Goal: Transaction & Acquisition: Purchase product/service

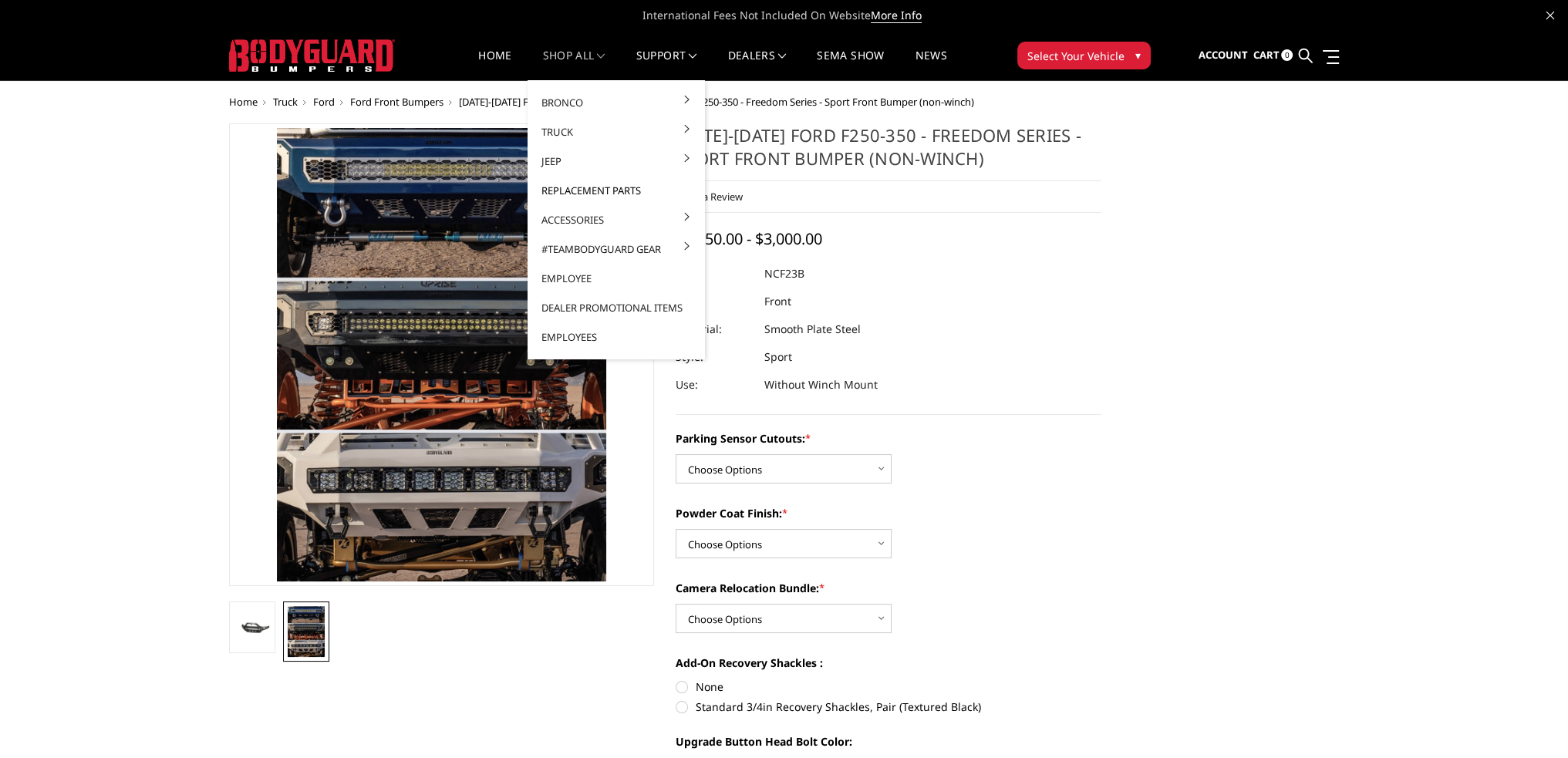
click at [577, 189] on link "Replacement Parts" at bounding box center [616, 190] width 165 height 29
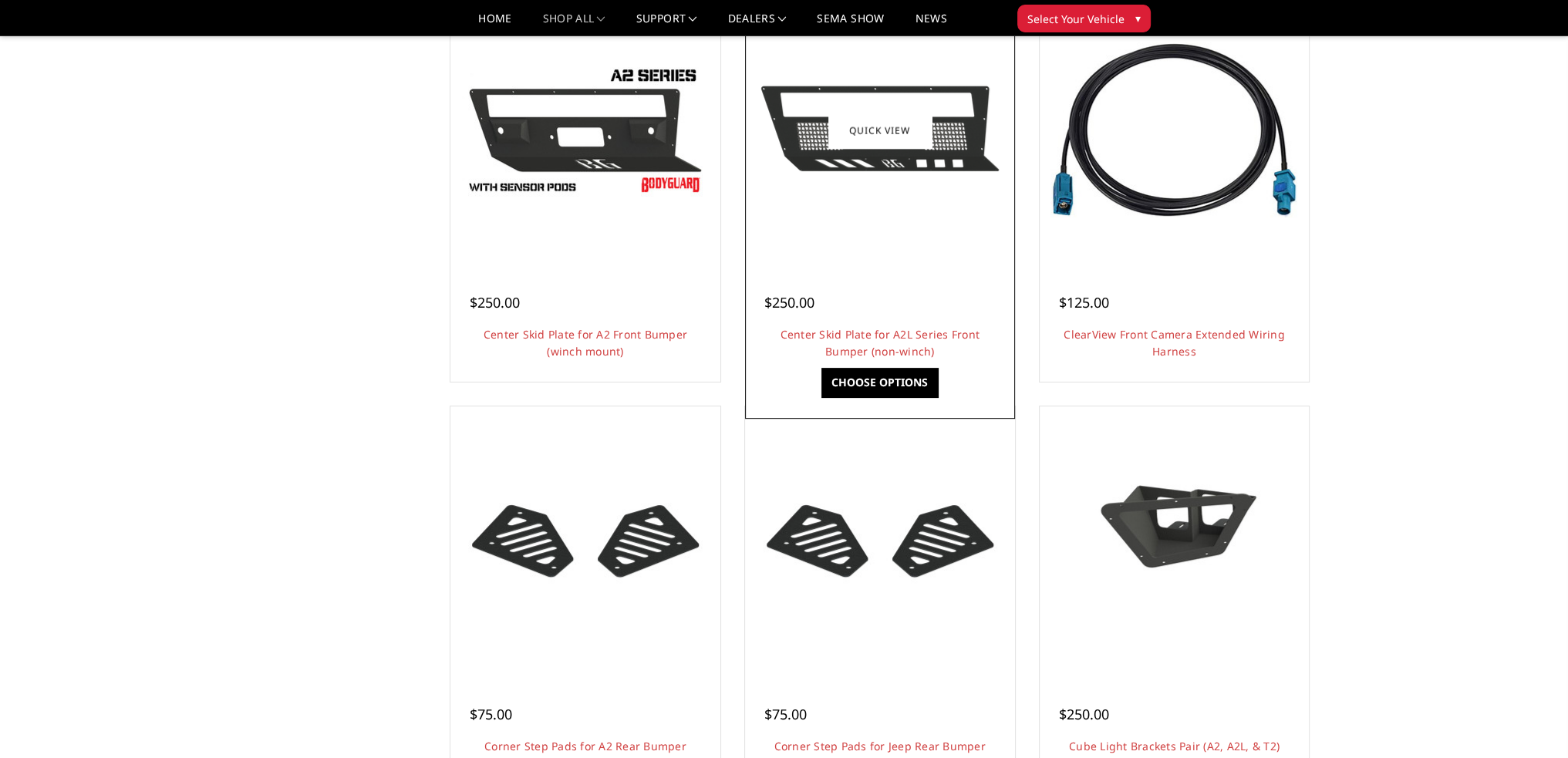
scroll to position [617, 0]
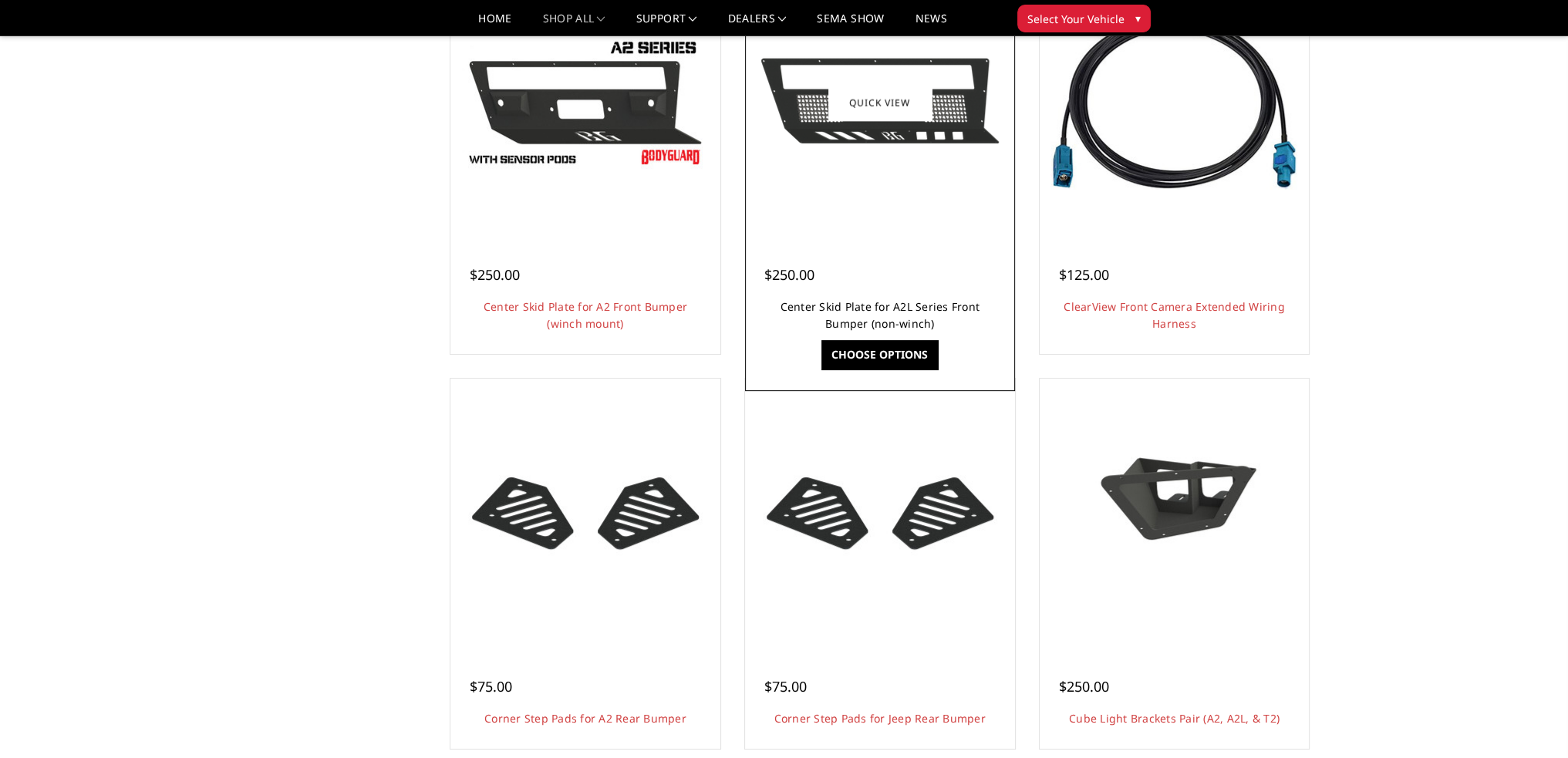
click at [857, 306] on link "Center Skid Plate for A2L Series Front Bumper (non-winch)" at bounding box center [880, 315] width 200 height 32
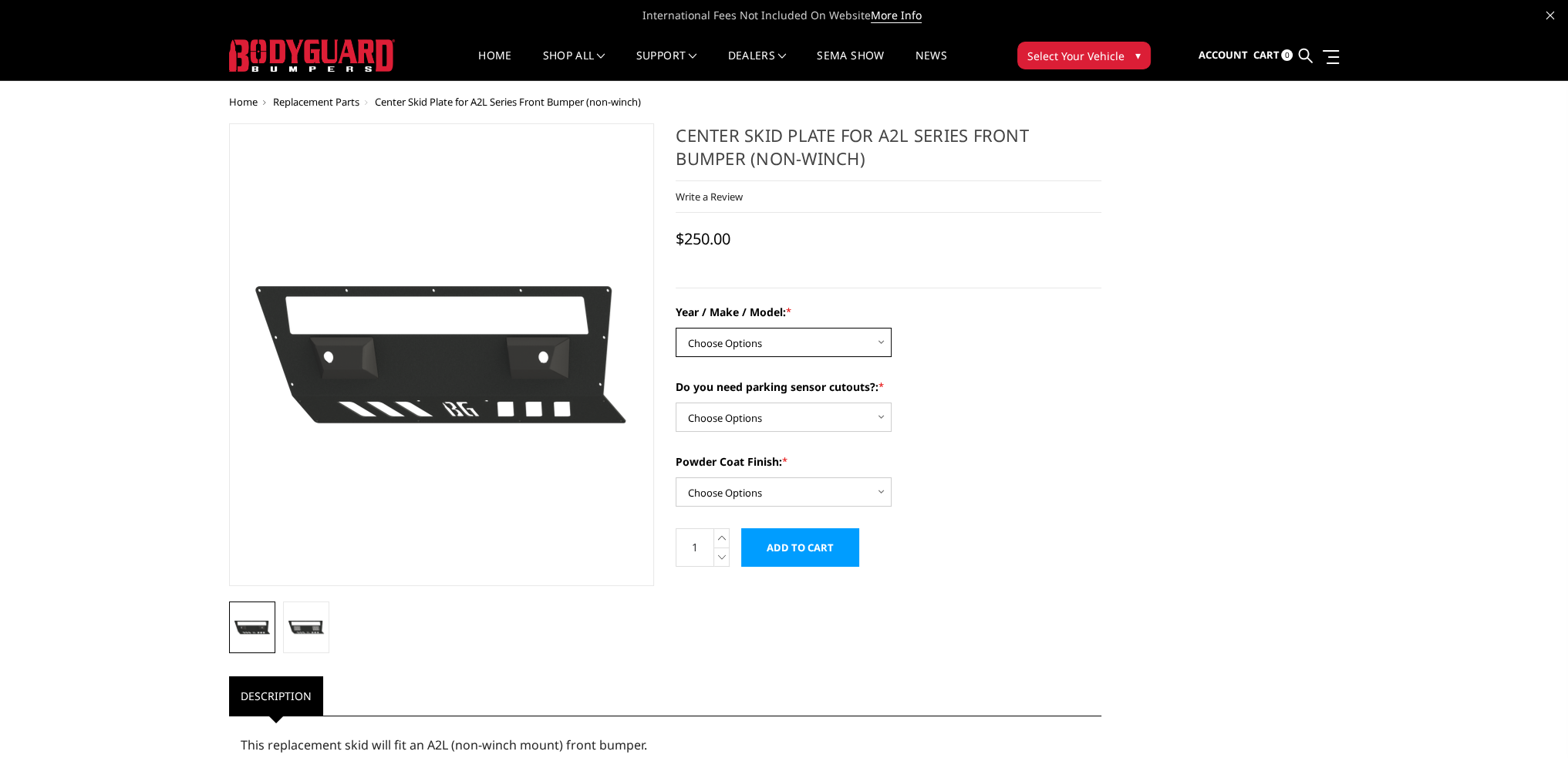
click at [788, 335] on select "Choose Options Chevrolet 20-23 2500 / 3500 Chevrolet 15-19 2500 / 3500 Chevrole…" at bounding box center [784, 342] width 216 height 29
select select "1494"
click at [676, 328] on select "Choose Options Chevrolet 20-23 2500 / 3500 Chevrolet 15-19 2500 / 3500 Chevrole…" at bounding box center [784, 342] width 216 height 29
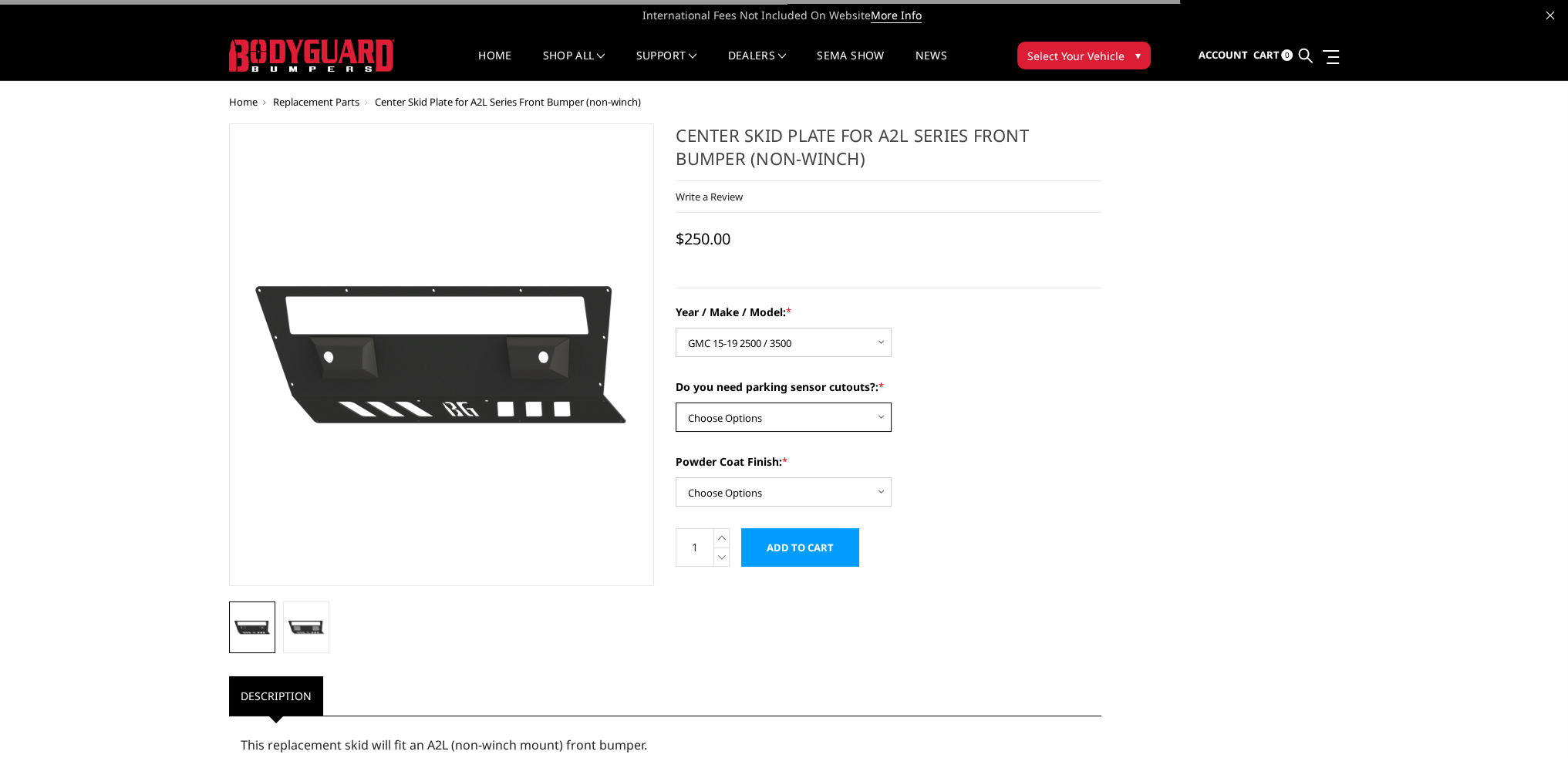
click at [762, 422] on select "Choose Options Yes - I have front parking sensors No - I do NOT have parking se…" at bounding box center [784, 417] width 216 height 29
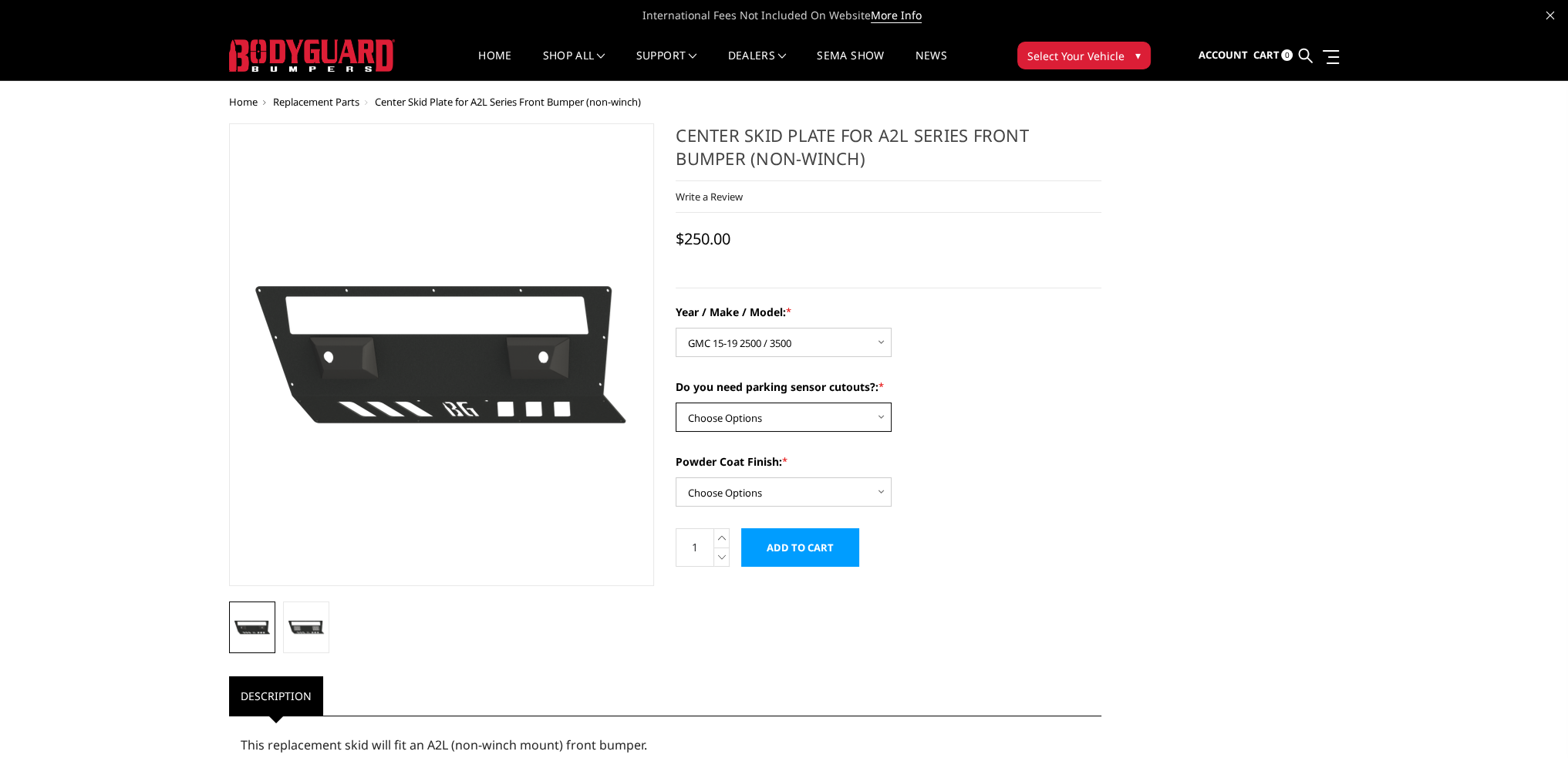
select select "540"
click at [676, 403] on select "Choose Options Yes - I have front parking sensors No - I do NOT have parking se…" at bounding box center [784, 417] width 216 height 29
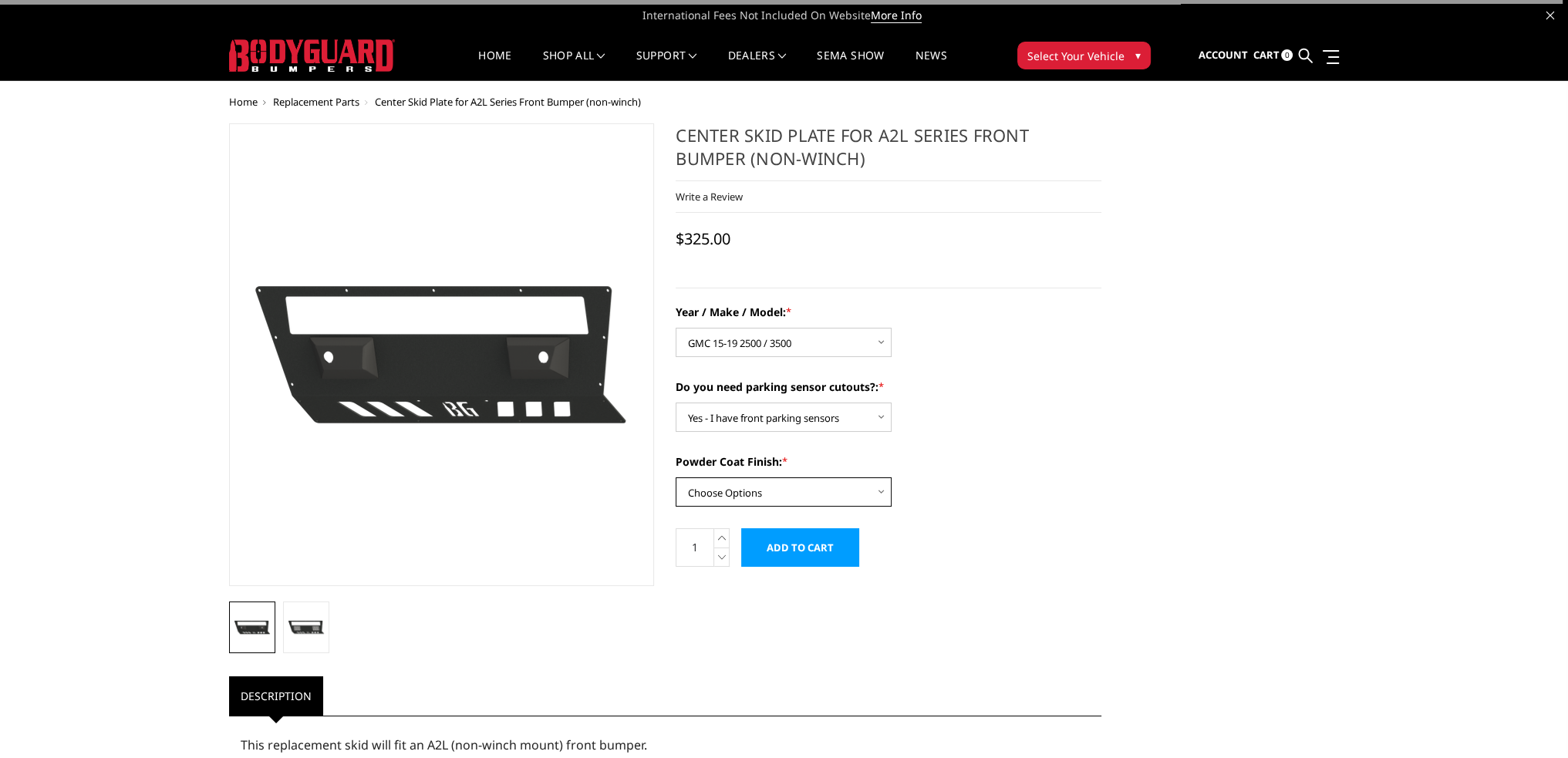
click at [752, 484] on select "Choose Options Bare metal (included) Texture Black Powder Coat" at bounding box center [784, 491] width 216 height 29
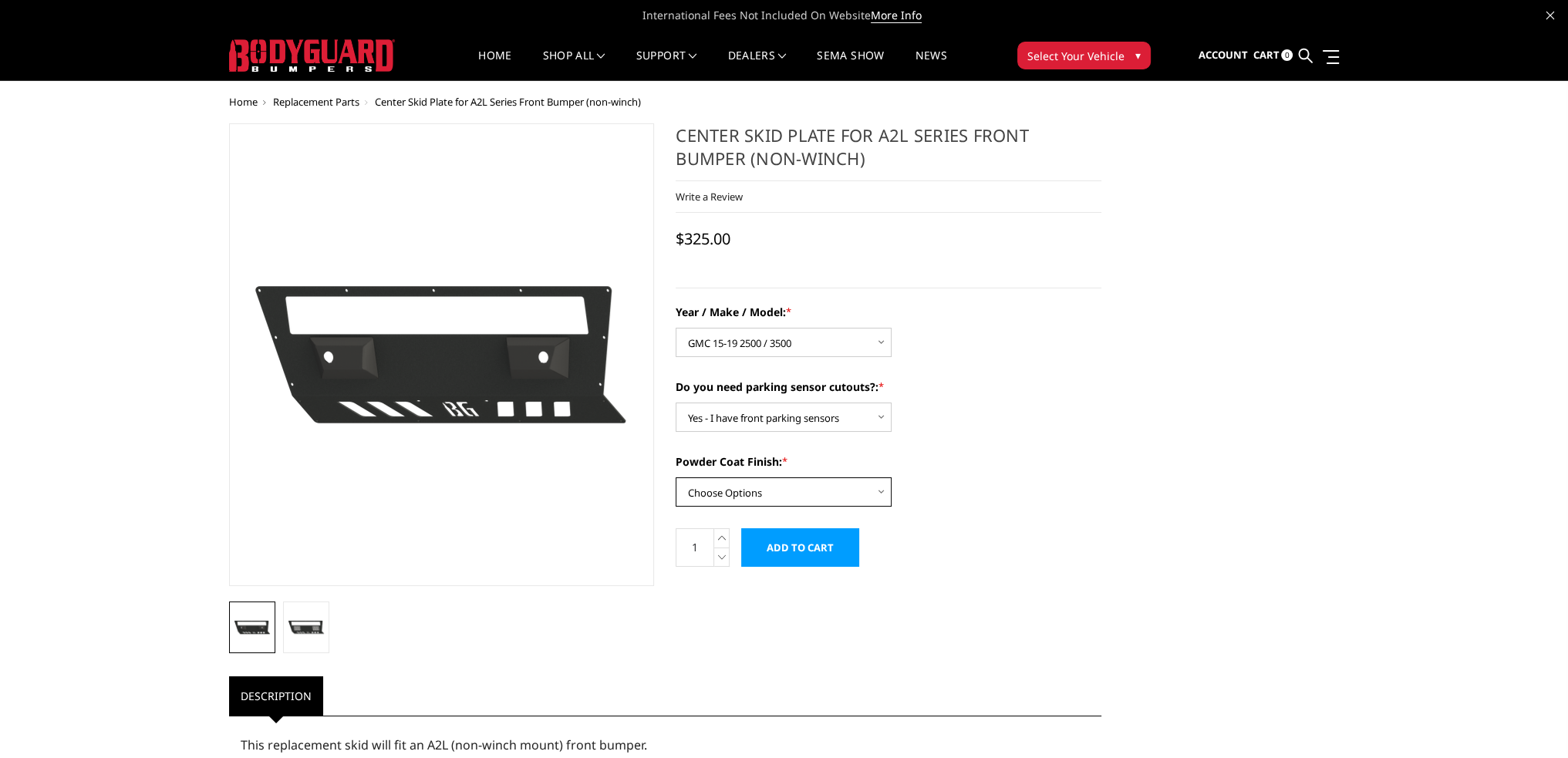
select select "518"
click at [676, 477] on select "Choose Options Bare metal (included) Texture Black Powder Coat" at bounding box center [784, 491] width 216 height 29
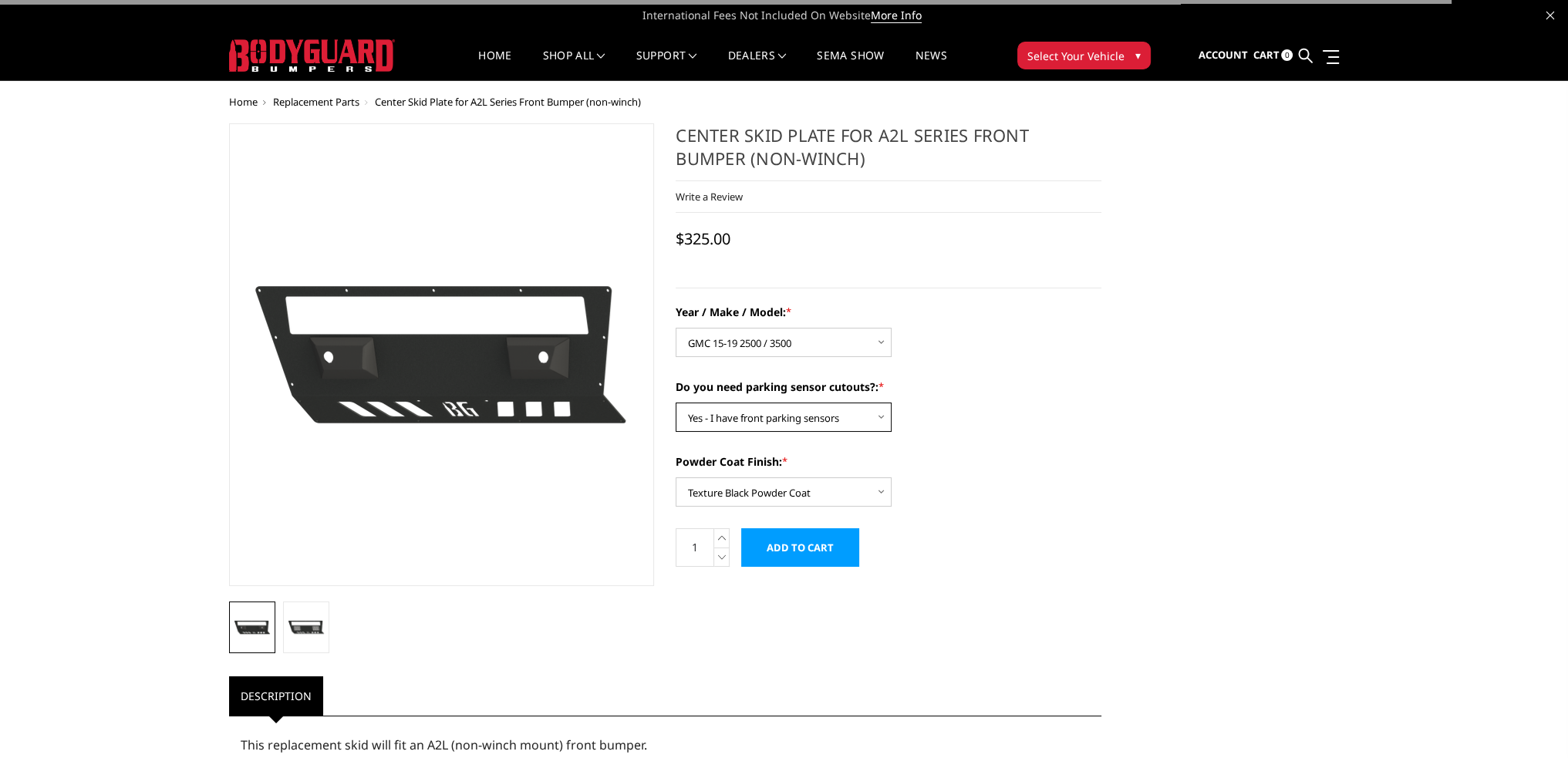
click at [748, 421] on select "Choose Options Yes - I have front parking sensors No - I do NOT have parking se…" at bounding box center [784, 417] width 216 height 29
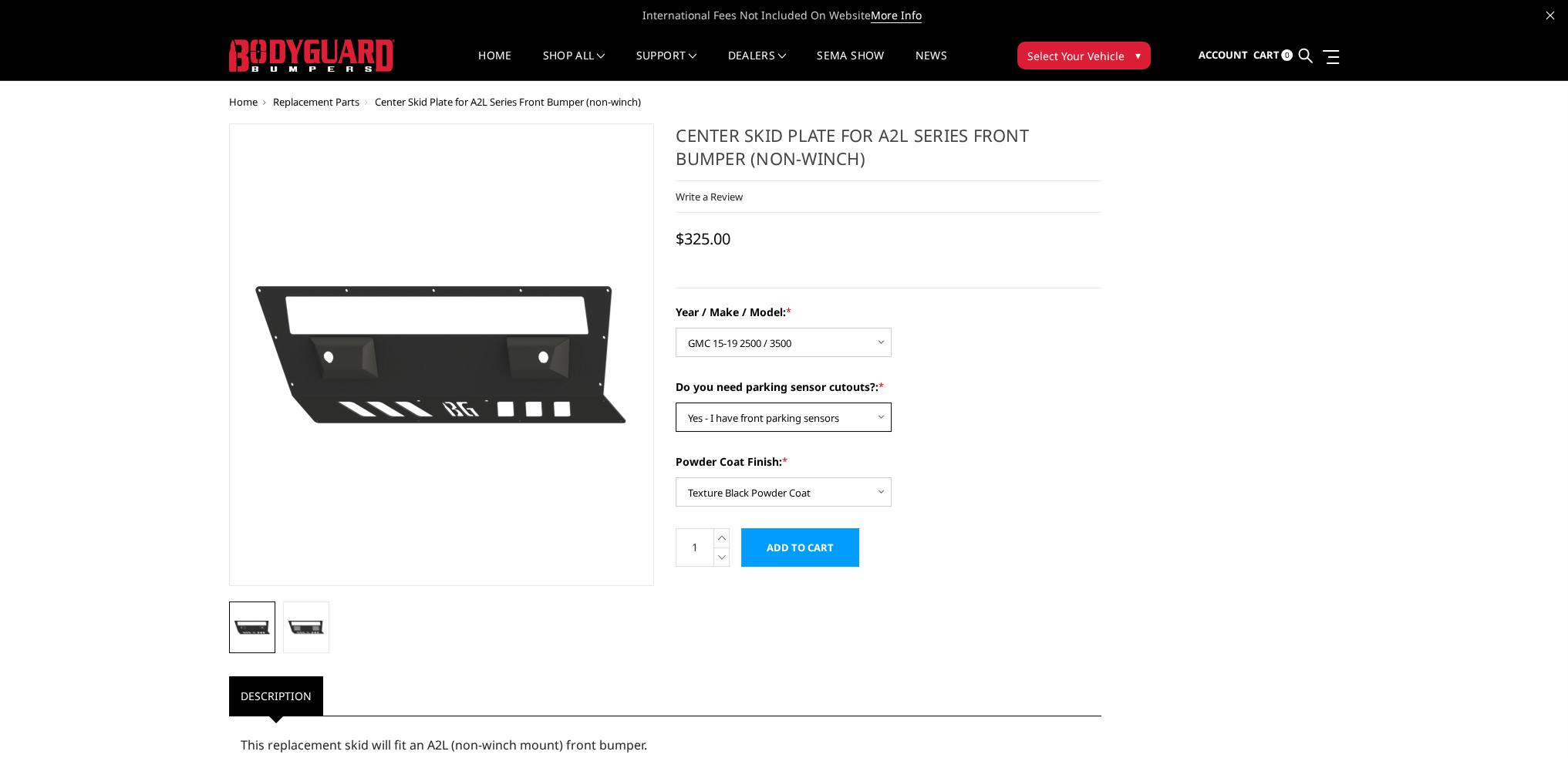
select select "541"
click at [676, 403] on select "Choose Options Yes - I have front parking sensors No - I do NOT have parking se…" at bounding box center [784, 417] width 216 height 29
